Goal: Find specific page/section: Find specific page/section

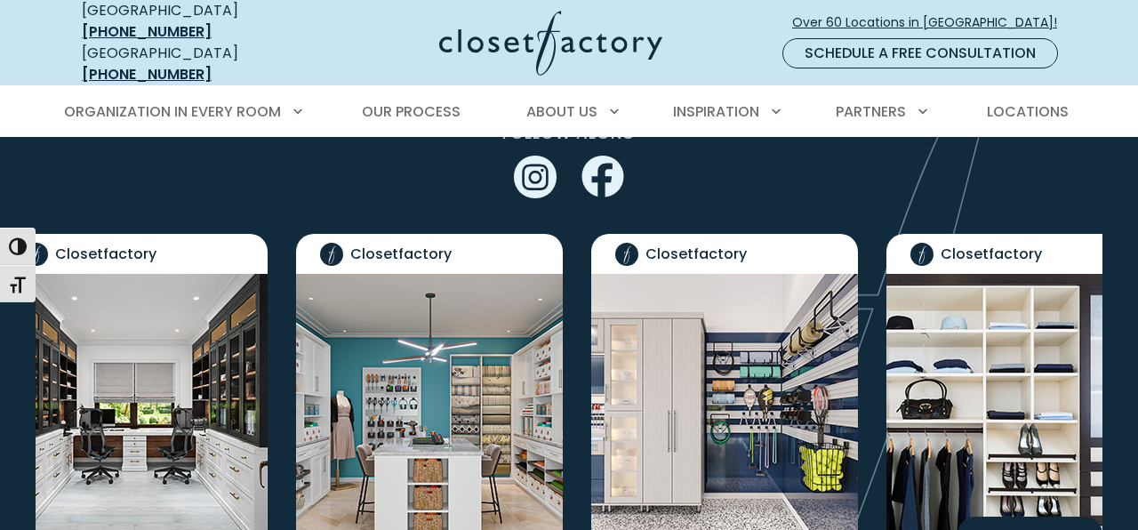
scroll to position [3548, 0]
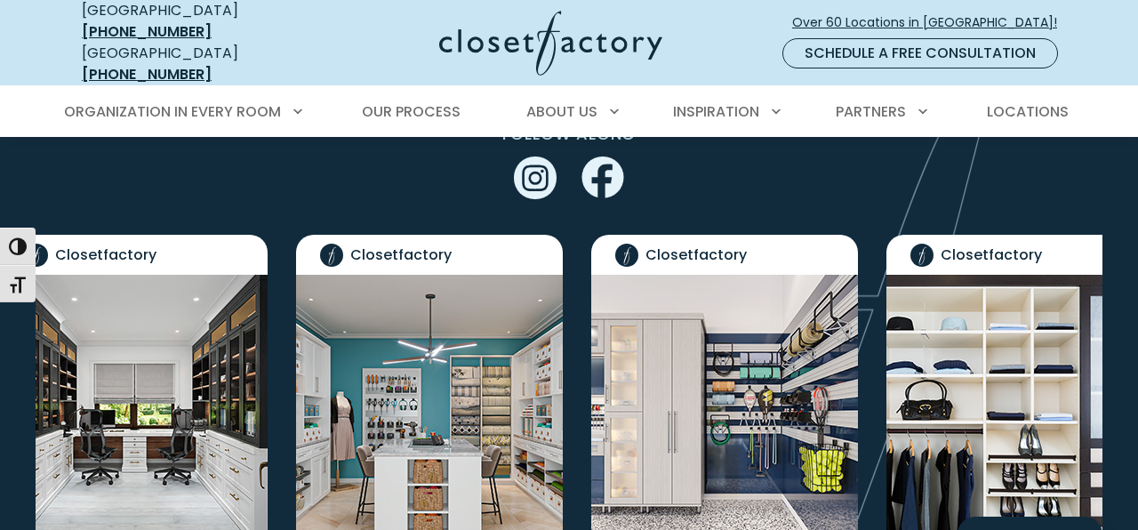
click at [992, 342] on img "Social Grid" at bounding box center [1020, 413] width 267 height 276
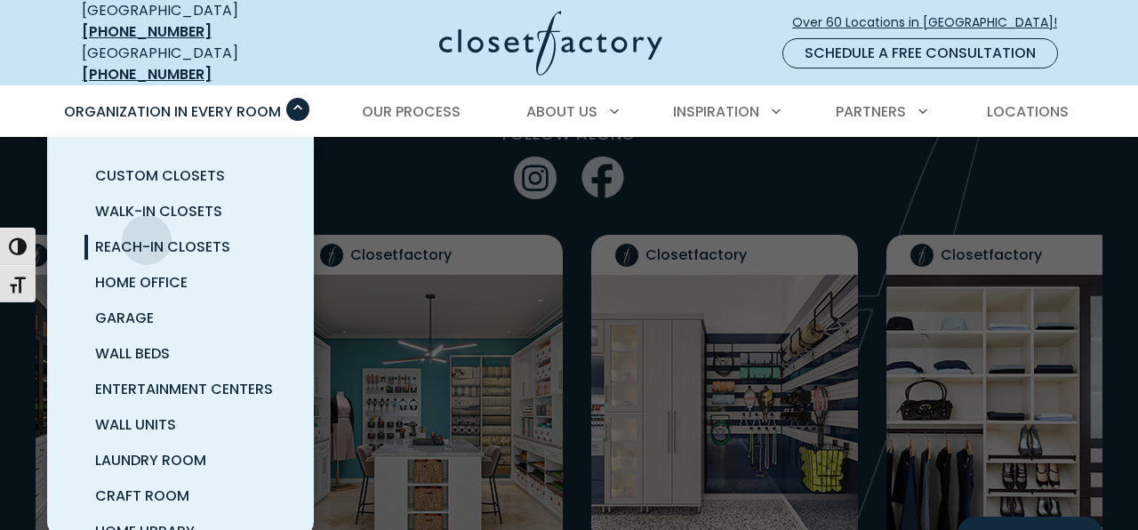
click at [147, 237] on span "Reach-In Closets" at bounding box center [162, 247] width 135 height 20
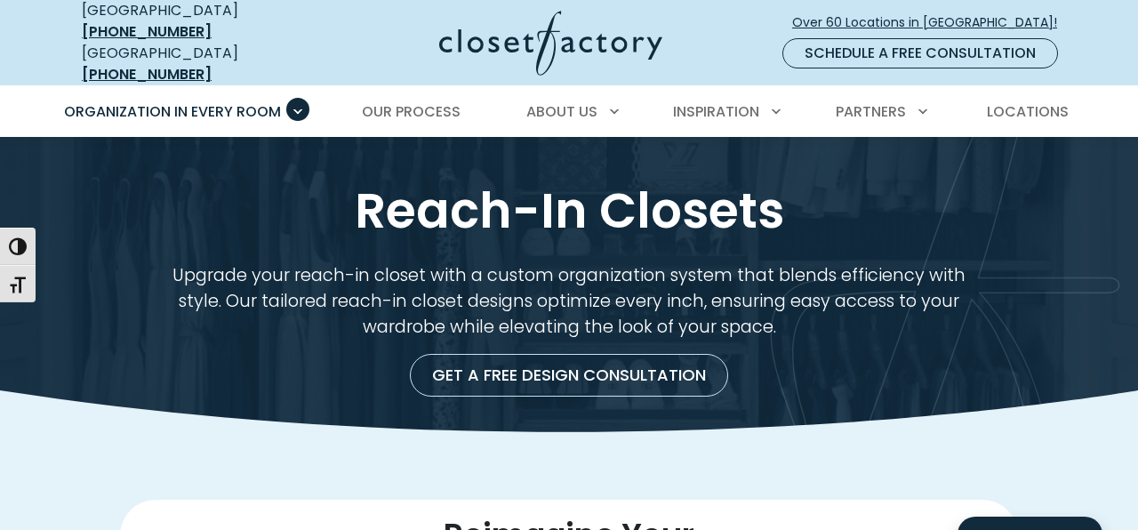
scroll to position [22, 0]
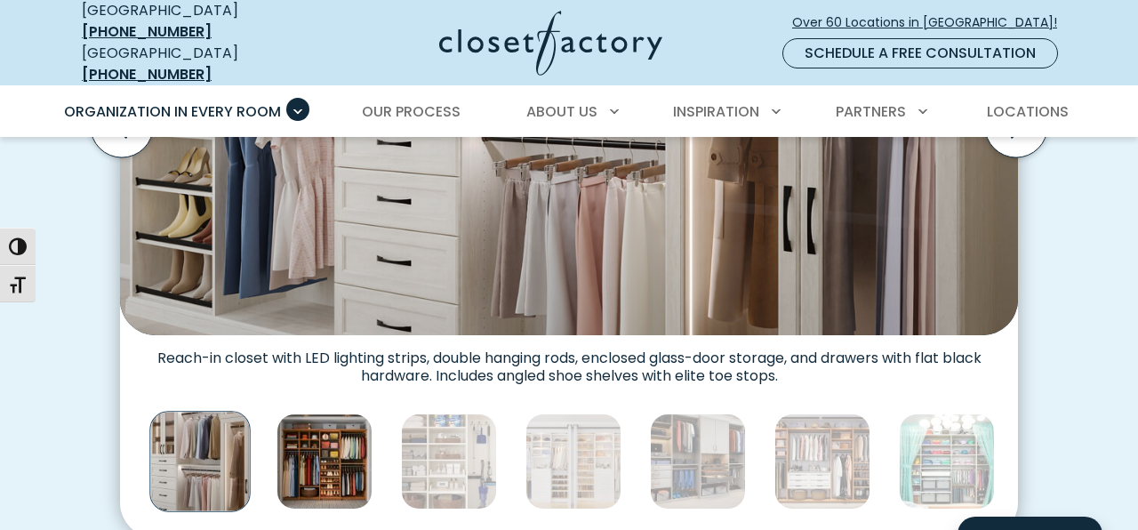
click at [320, 454] on img "Thumbnail Gallery" at bounding box center [325, 462] width 96 height 96
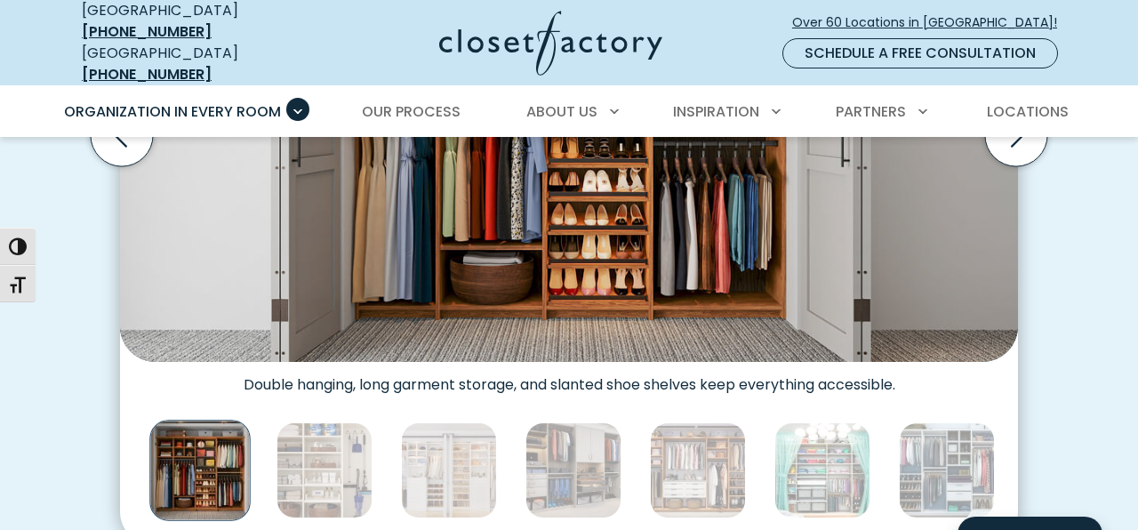
scroll to position [751, 0]
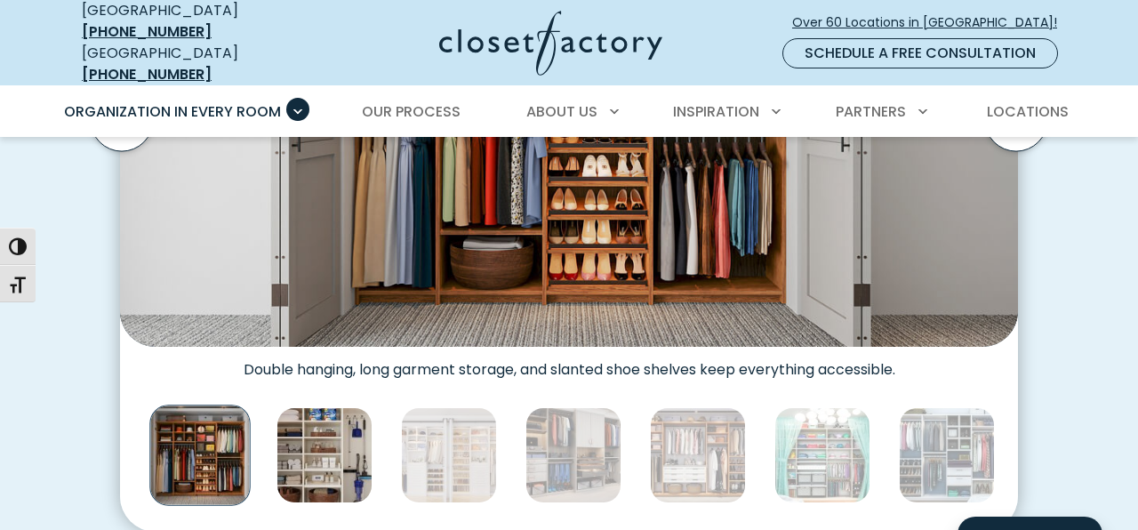
click at [350, 438] on img "Thumbnail Gallery" at bounding box center [325, 455] width 96 height 96
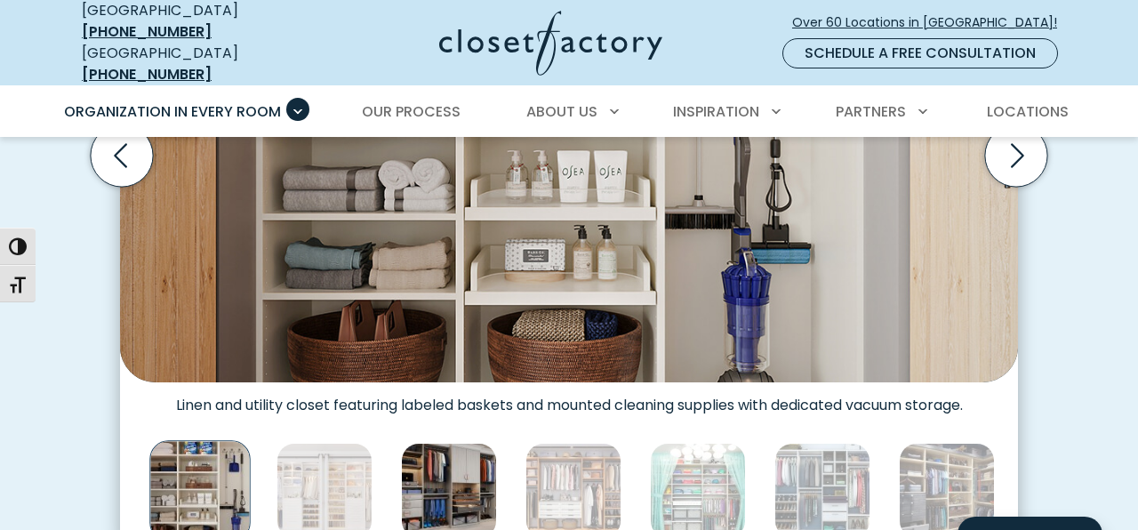
scroll to position [808, 0]
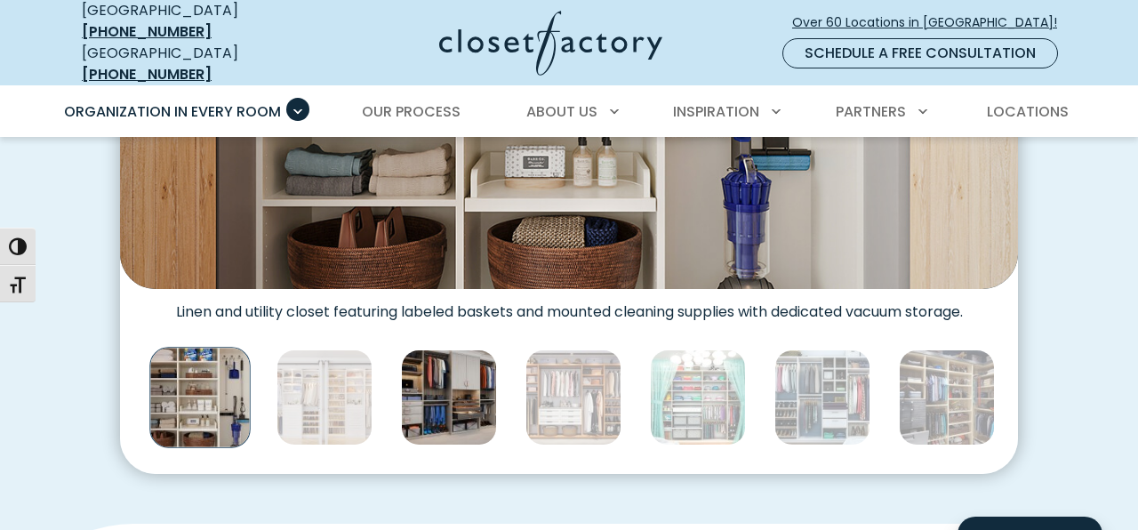
click at [462, 398] on img "Thumbnail Gallery" at bounding box center [449, 398] width 96 height 96
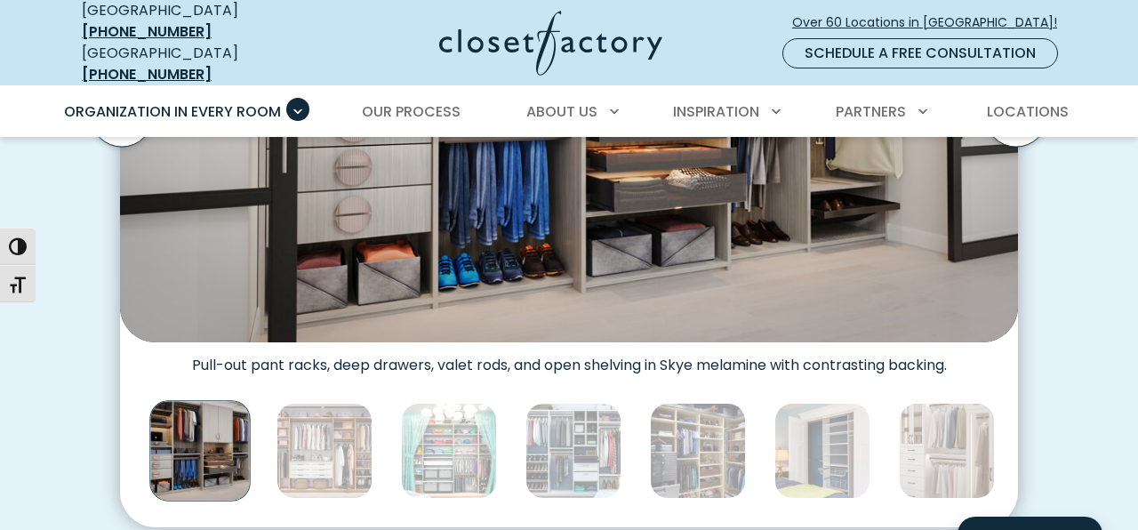
scroll to position [789, 0]
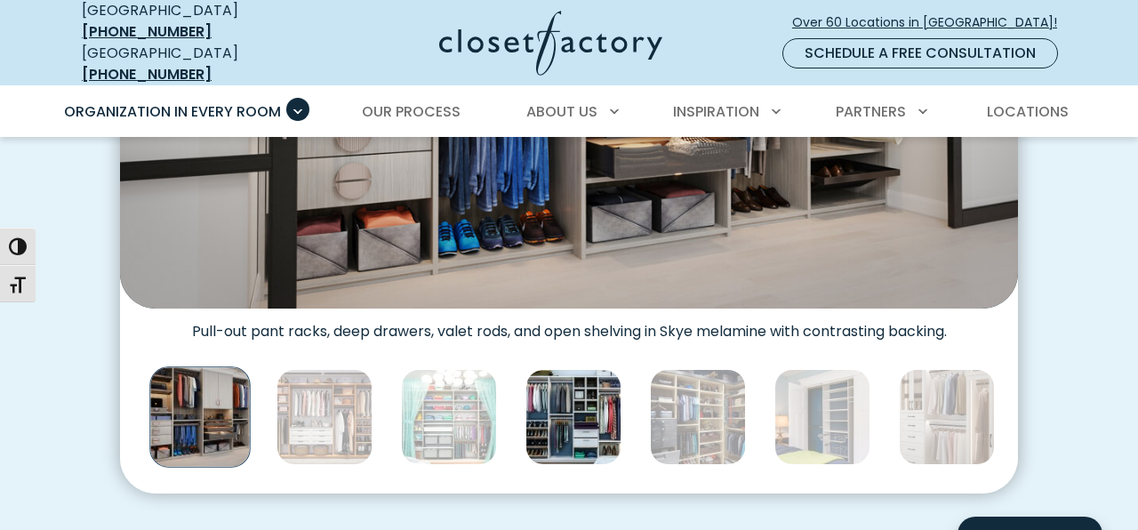
click at [542, 397] on img "Thumbnail Gallery" at bounding box center [574, 417] width 96 height 96
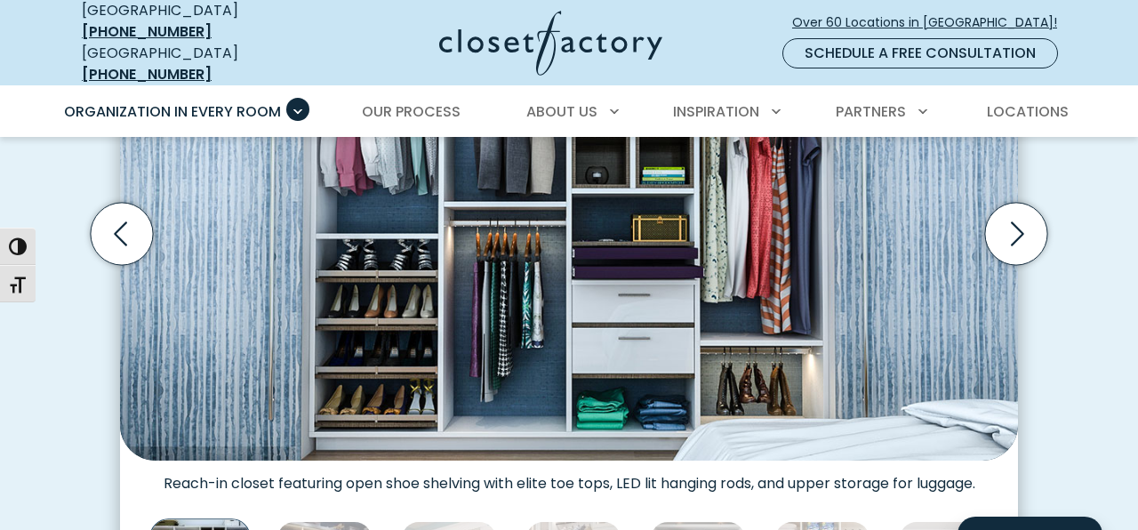
scroll to position [821, 0]
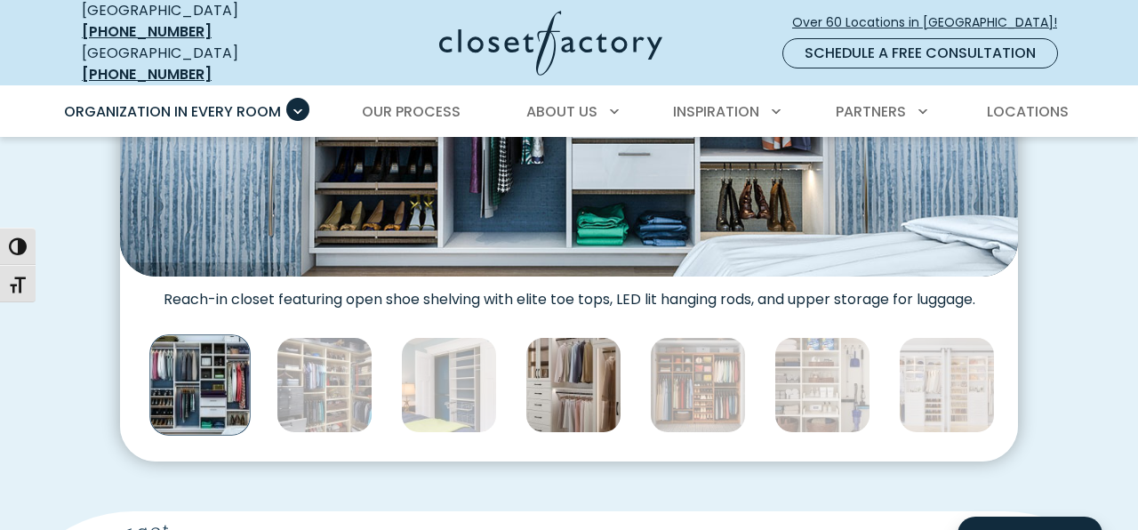
click at [564, 365] on img "Thumbnail Gallery" at bounding box center [574, 385] width 96 height 96
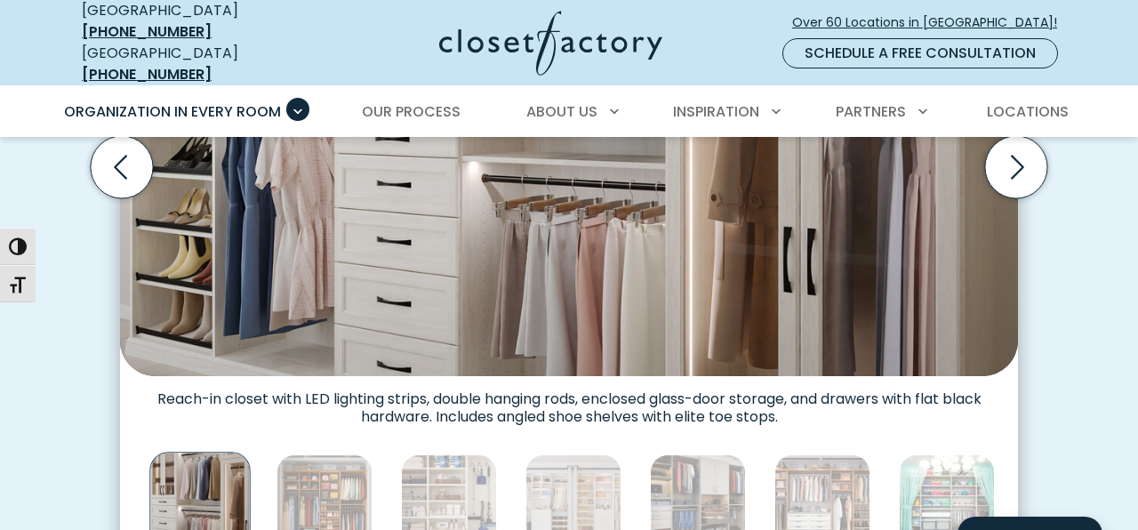
scroll to position [792, 0]
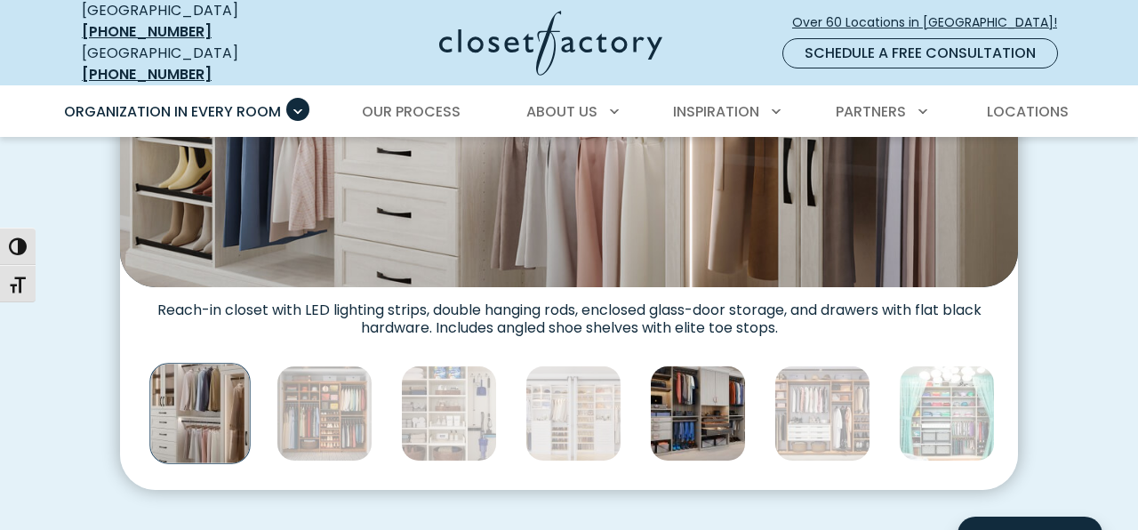
click at [668, 429] on img "Thumbnail Gallery" at bounding box center [698, 414] width 96 height 96
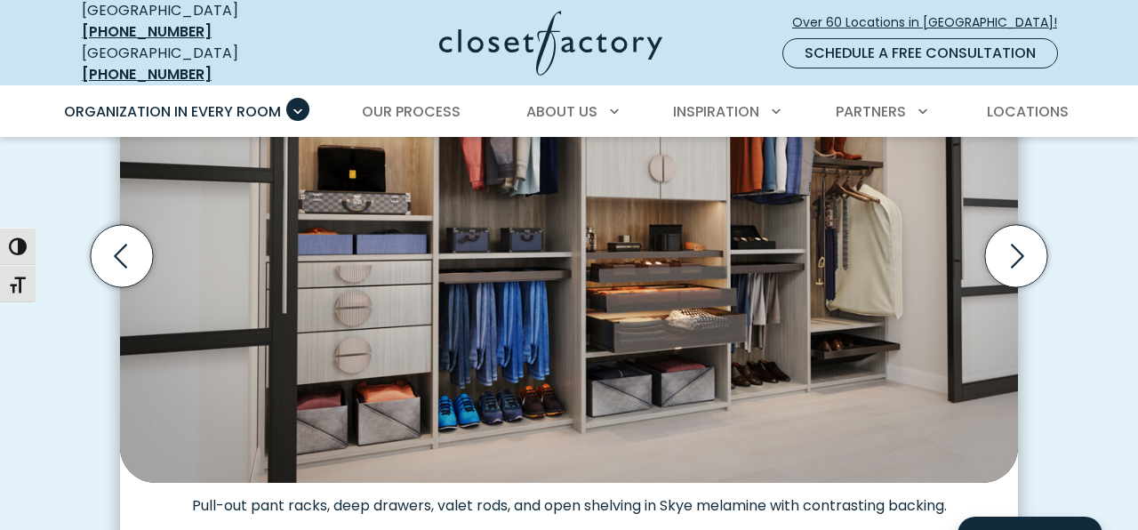
scroll to position [735, 0]
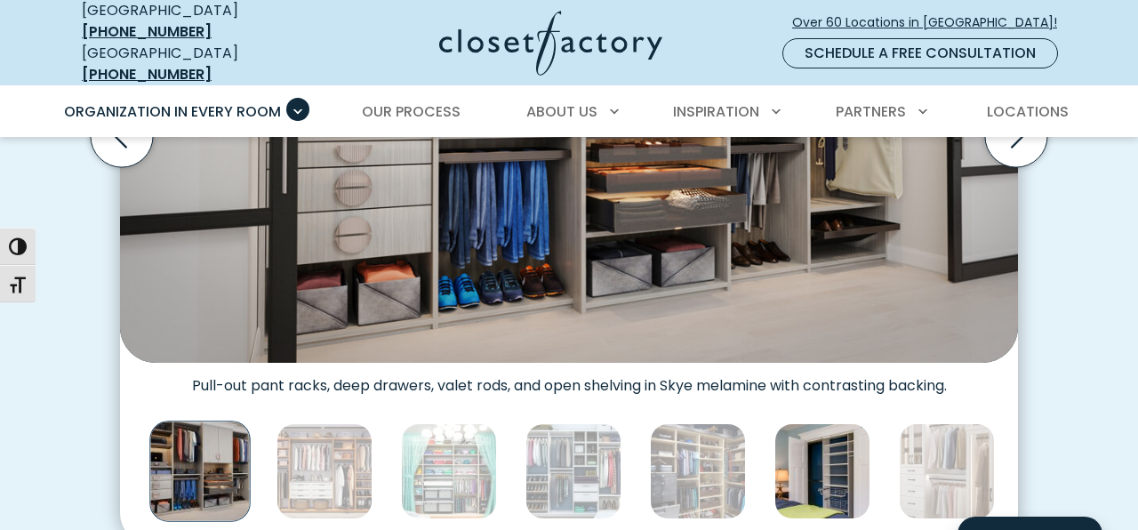
click at [810, 467] on img "Thumbnail Gallery" at bounding box center [823, 471] width 96 height 96
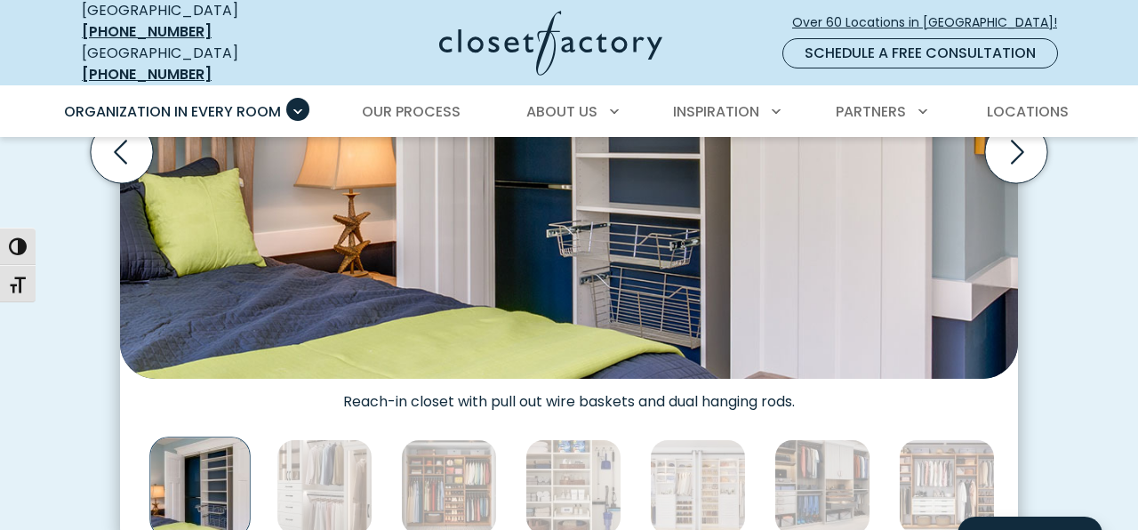
scroll to position [720, 0]
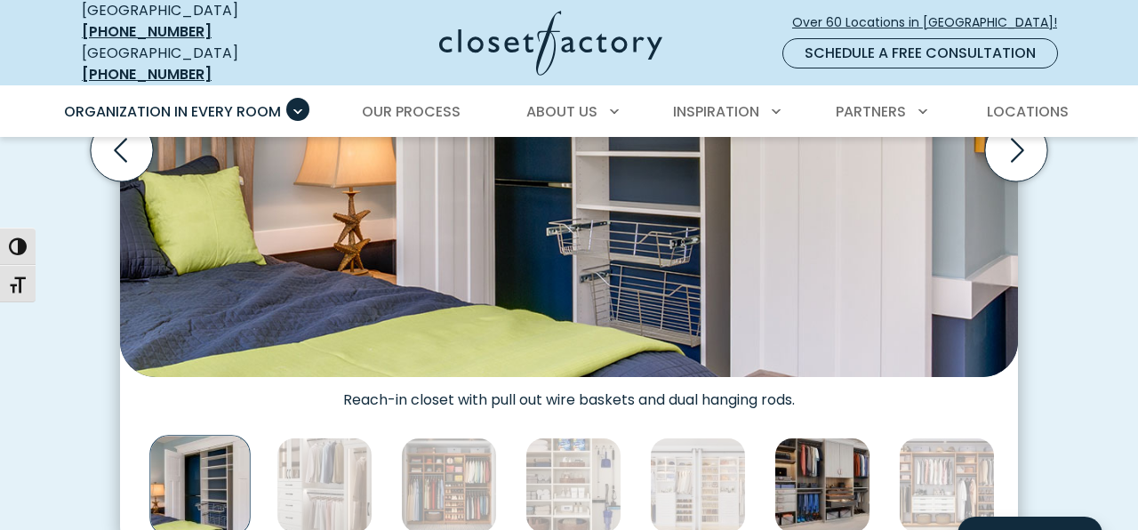
click at [795, 472] on img "Thumbnail Gallery" at bounding box center [823, 486] width 96 height 96
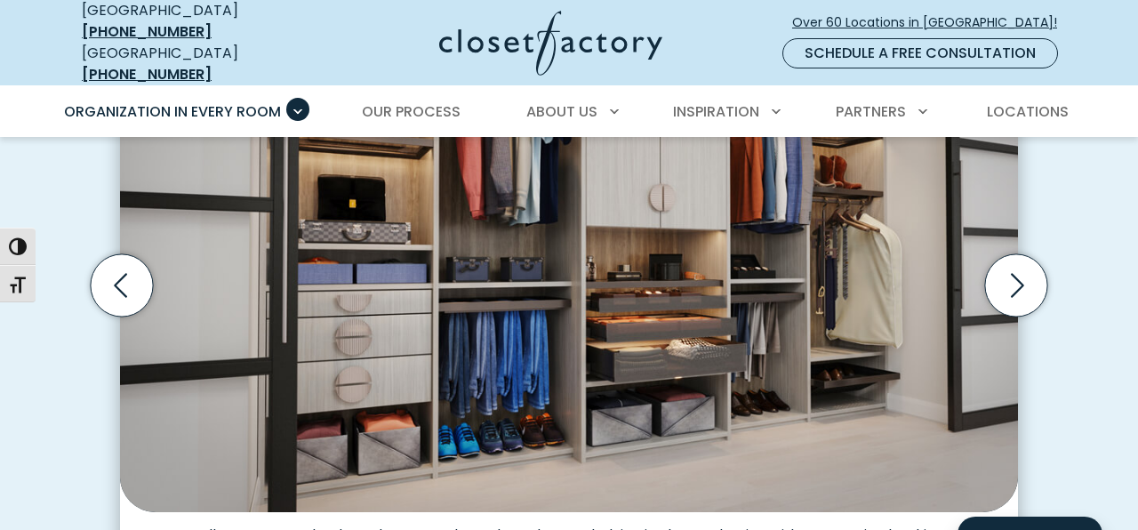
scroll to position [792, 0]
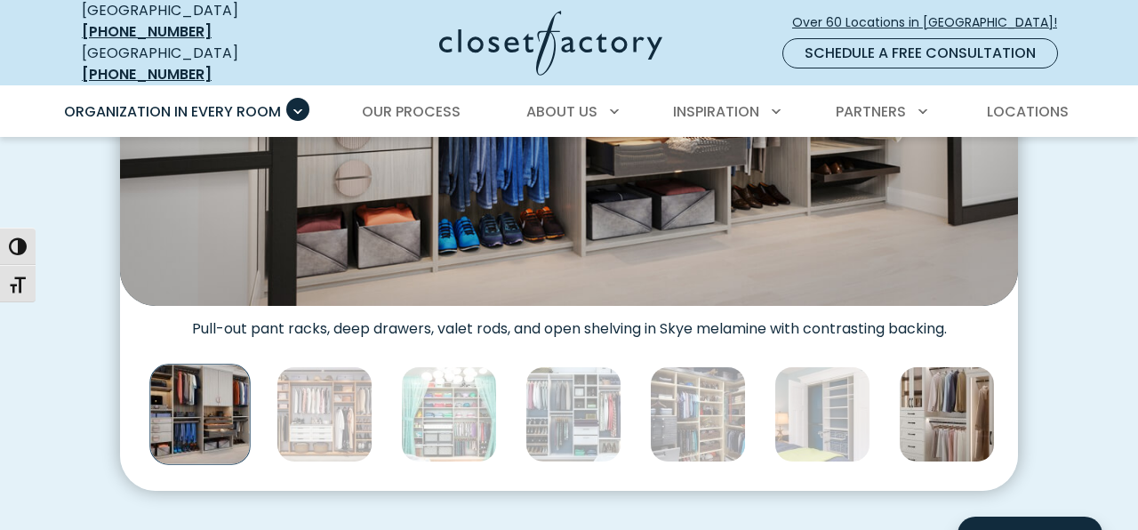
click at [920, 408] on img "Thumbnail Gallery" at bounding box center [947, 414] width 96 height 96
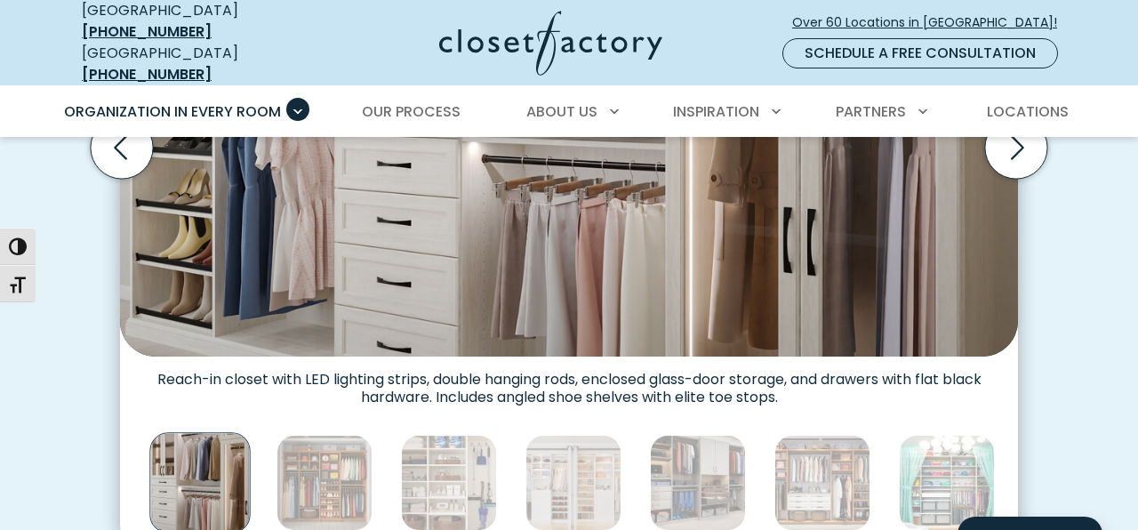
scroll to position [736, 0]
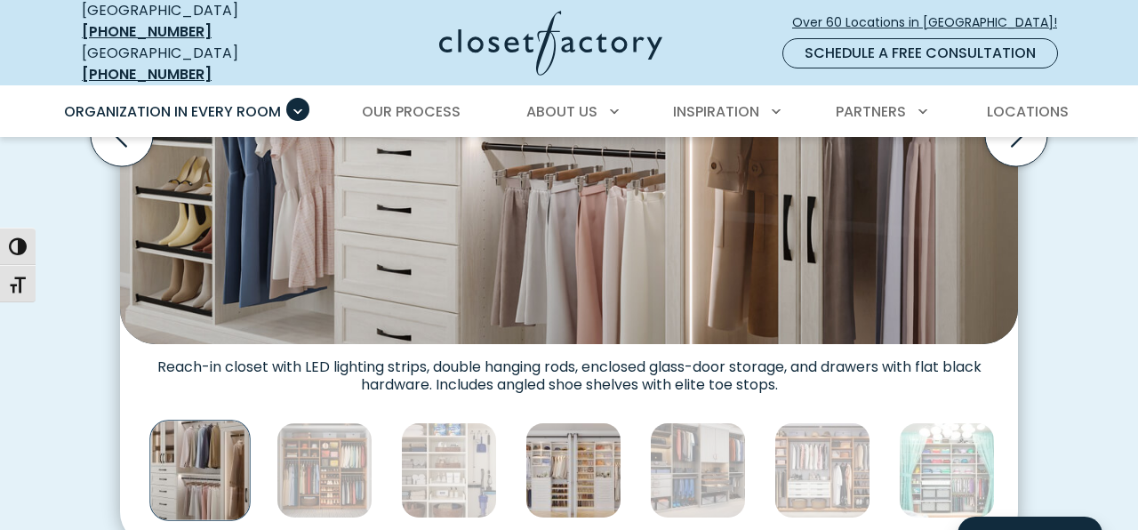
click at [592, 429] on img "Thumbnail Gallery" at bounding box center [574, 470] width 96 height 96
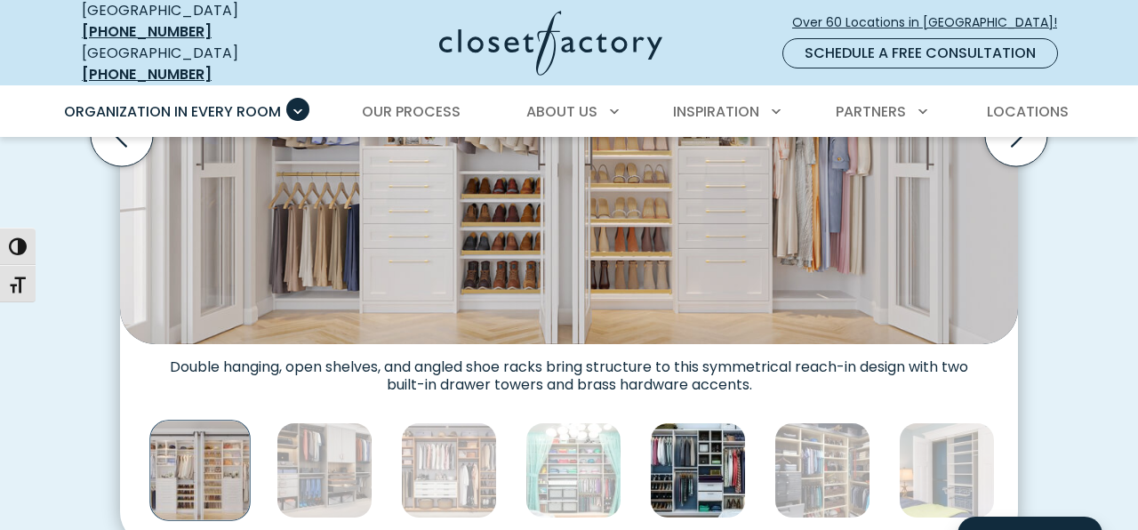
click at [665, 452] on img "Thumbnail Gallery" at bounding box center [698, 470] width 96 height 96
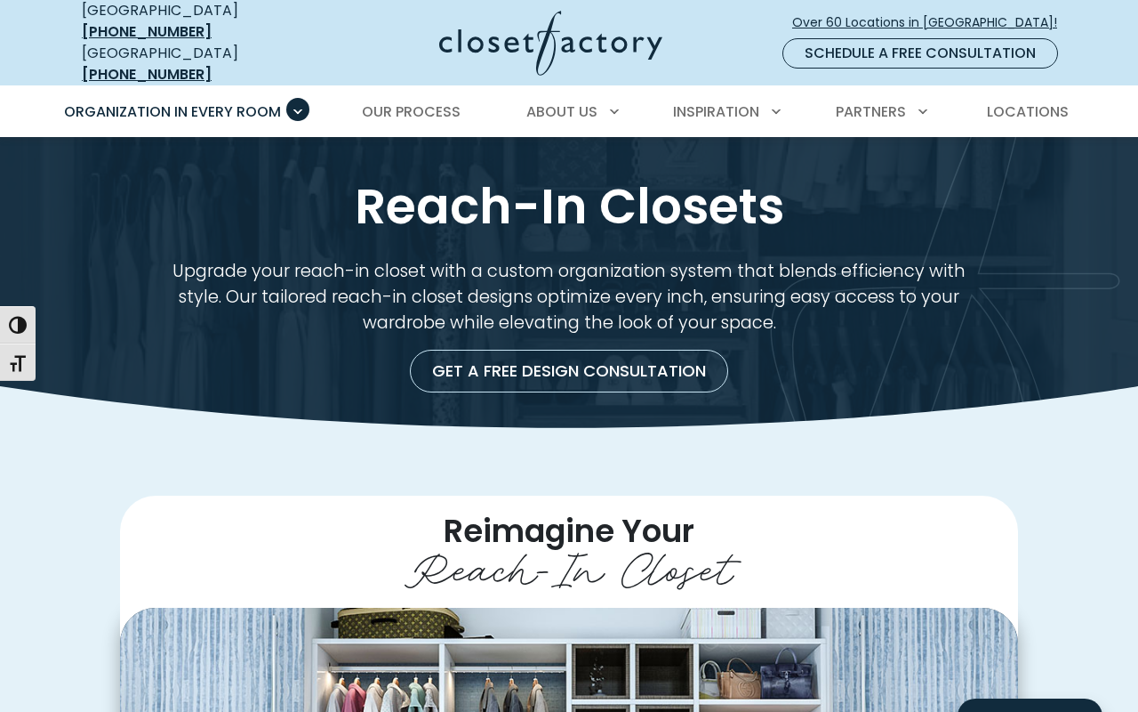
scroll to position [0, 0]
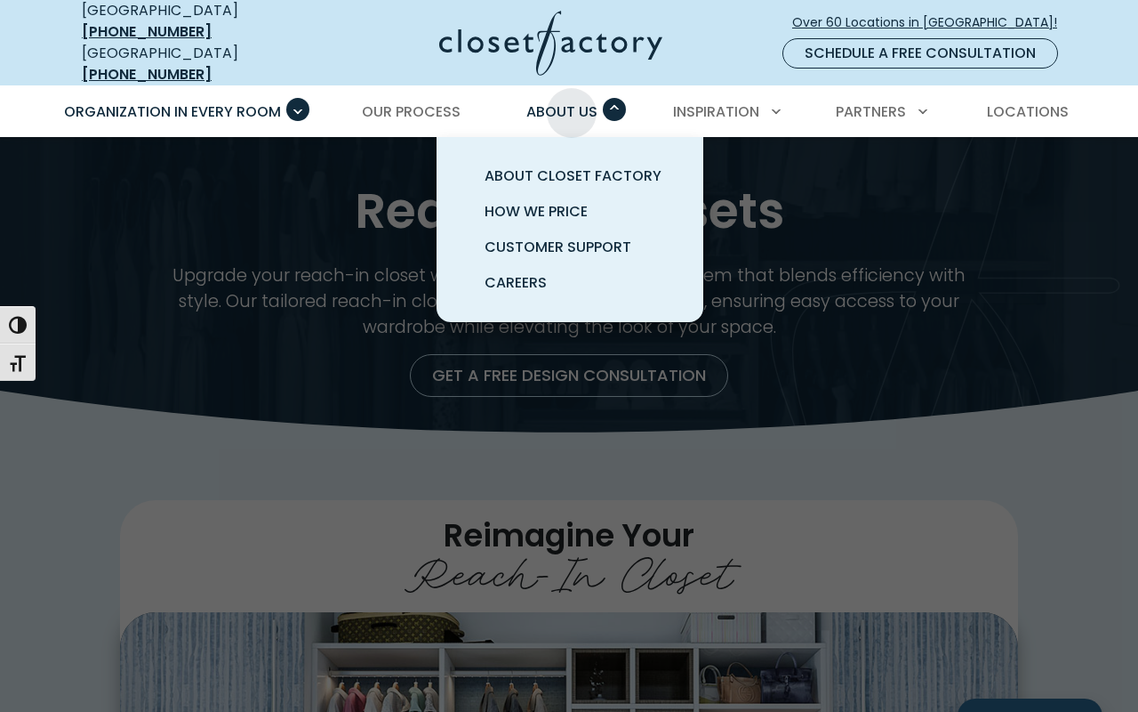
click at [572, 101] on span "About Us" at bounding box center [562, 111] width 71 height 20
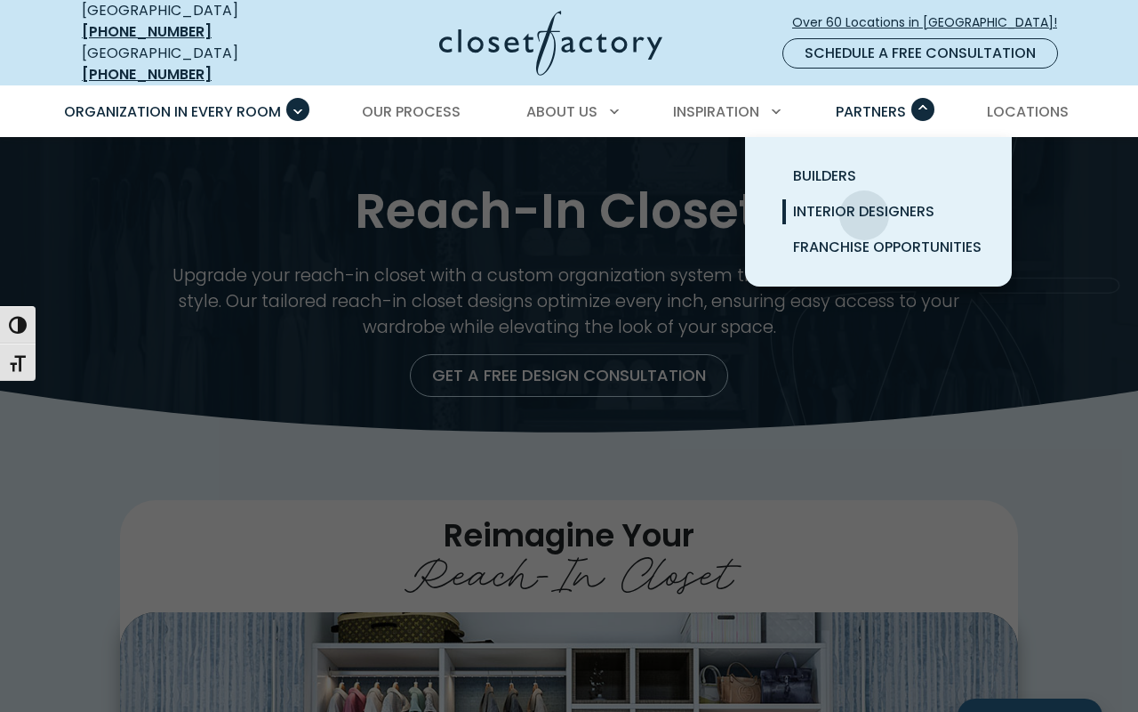
click at [864, 202] on span "Interior Designers" at bounding box center [863, 211] width 141 height 20
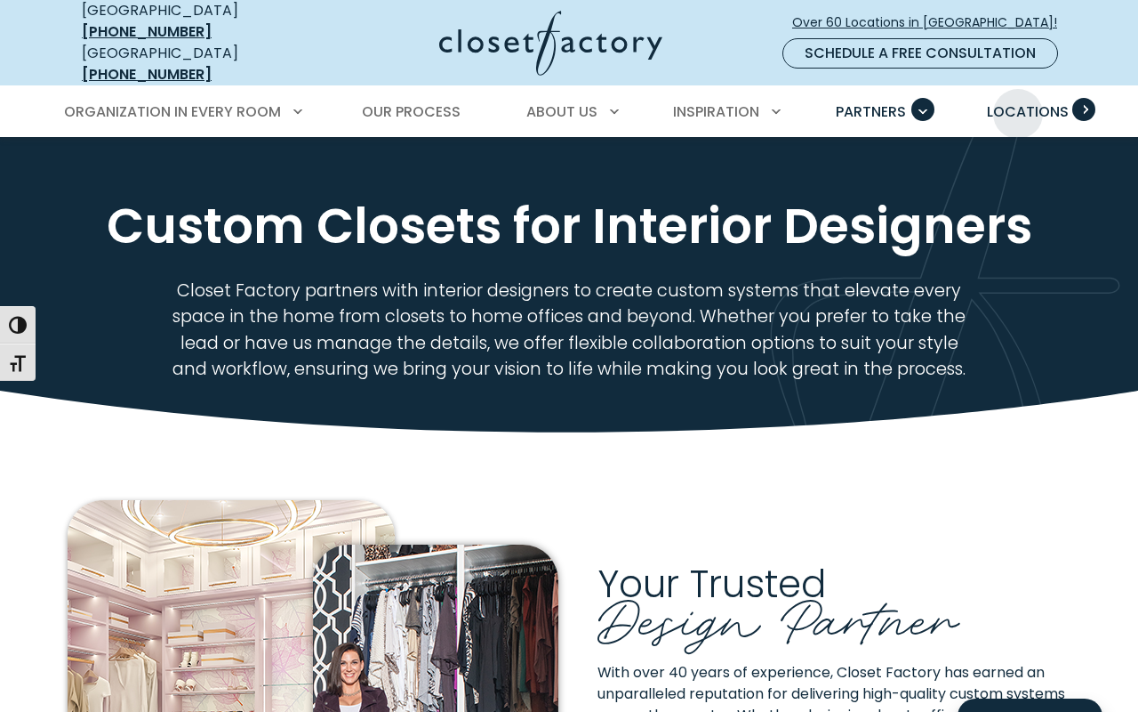
click at [1018, 101] on span "Locations" at bounding box center [1028, 111] width 82 height 20
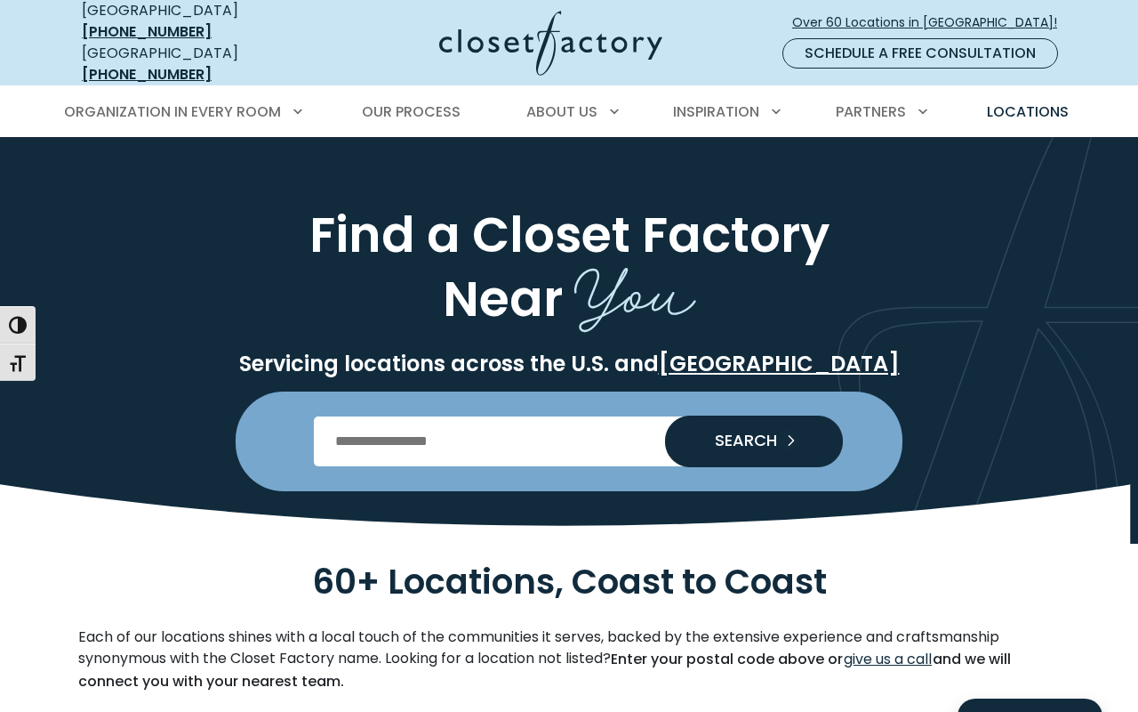
click at [509, 417] on input "Enter Postal Code" at bounding box center [569, 441] width 511 height 50
type input "*****"
click at [725, 416] on button "SEARCH" at bounding box center [754, 441] width 178 height 50
